Goal: Task Accomplishment & Management: Use online tool/utility

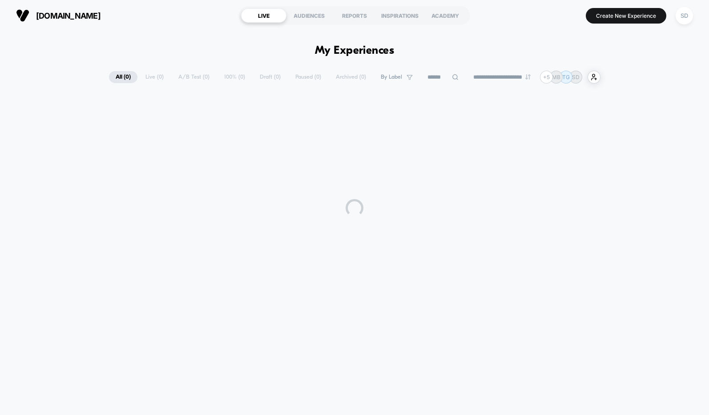
click at [698, 56] on div "**********" at bounding box center [354, 218] width 709 height 375
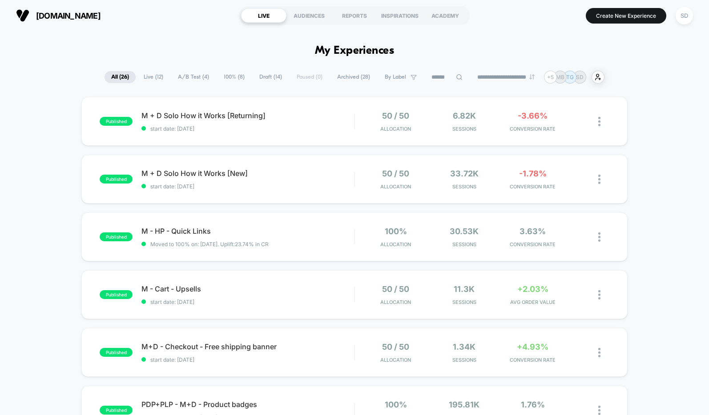
click at [186, 82] on span "A/B Test ( 4 )" at bounding box center [193, 77] width 44 height 12
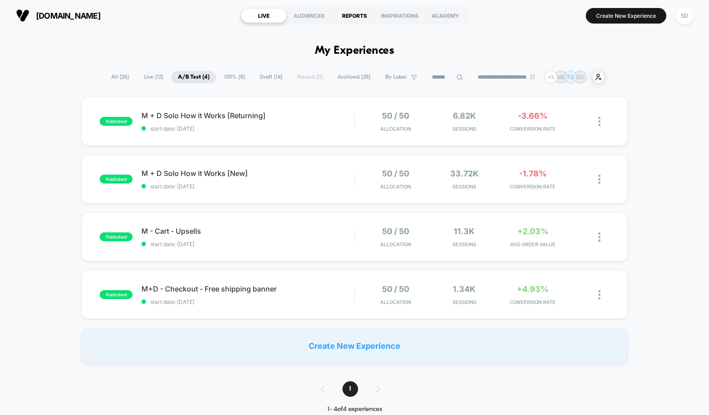
click at [360, 14] on div "REPORTS" at bounding box center [354, 15] width 45 height 14
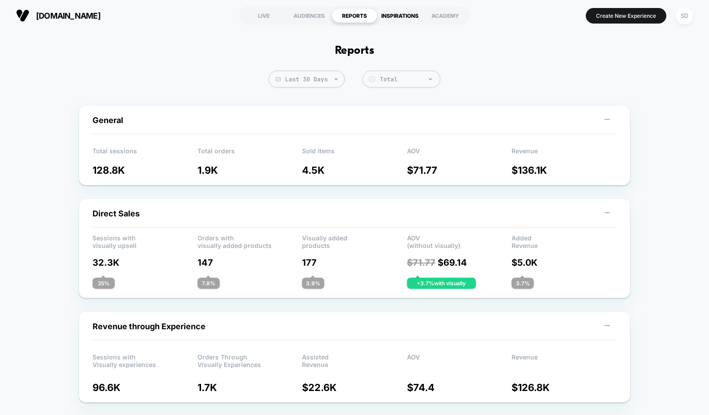
click at [404, 12] on div "INSPIRATIONS" at bounding box center [399, 15] width 45 height 14
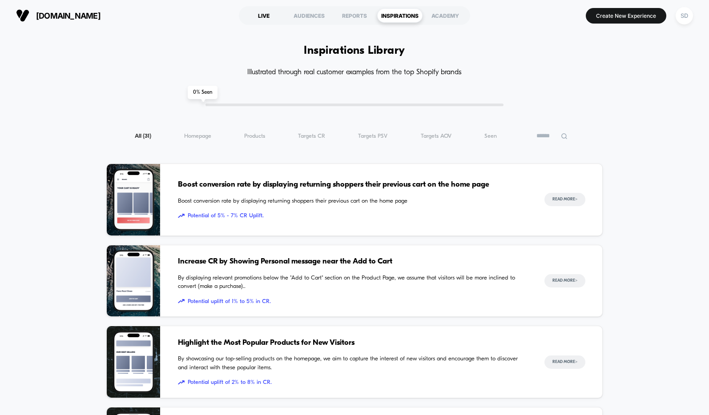
click at [265, 15] on div "LIVE" at bounding box center [263, 15] width 45 height 14
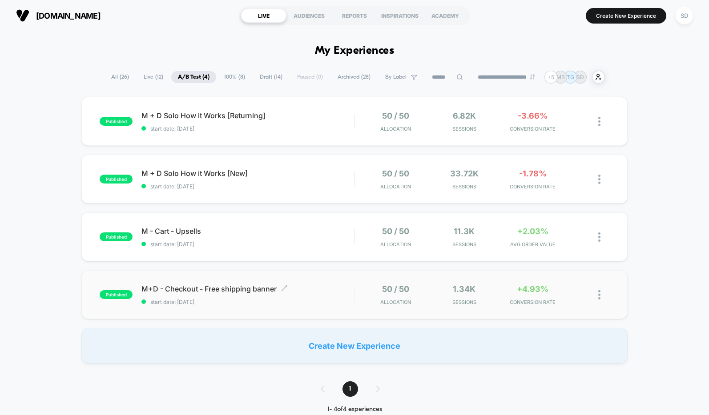
click at [244, 294] on div "M+D - Checkout - Free shipping banner Click to edit experience details Click to…" at bounding box center [247, 295] width 213 height 21
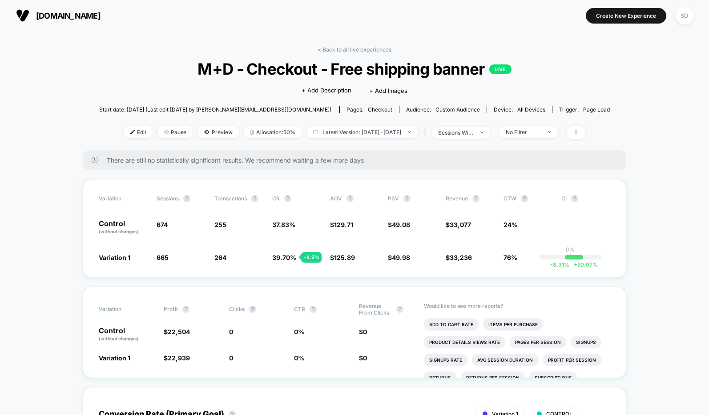
click at [350, 53] on div "< Back to all live experiences M+D - Checkout - Free shipping banner LIVE Click…" at bounding box center [354, 98] width 510 height 104
click at [345, 47] on link "< Back to all live experiences" at bounding box center [354, 49] width 74 height 7
